Goal: Task Accomplishment & Management: Use online tool/utility

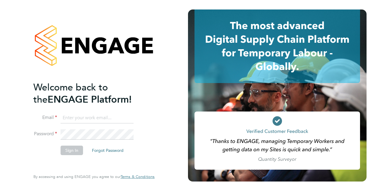
type input "[PERSON_NAME][EMAIL_ADDRESS][DOMAIN_NAME]"
click at [70, 150] on button "Sign In" at bounding box center [72, 149] width 22 height 9
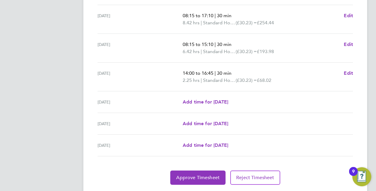
scroll to position [233, 0]
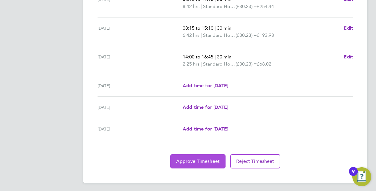
click at [203, 162] on span "Approve Timesheet" at bounding box center [197, 161] width 43 height 6
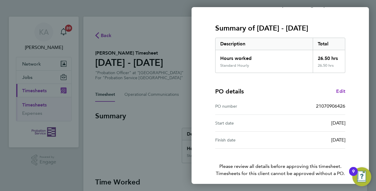
scroll to position [92, 0]
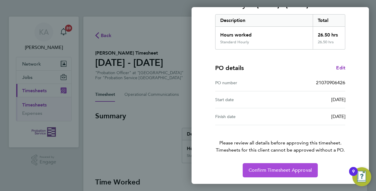
click at [279, 167] on span "Confirm Timesheet Approval" at bounding box center [280, 170] width 63 height 6
